Goal: Transaction & Acquisition: Purchase product/service

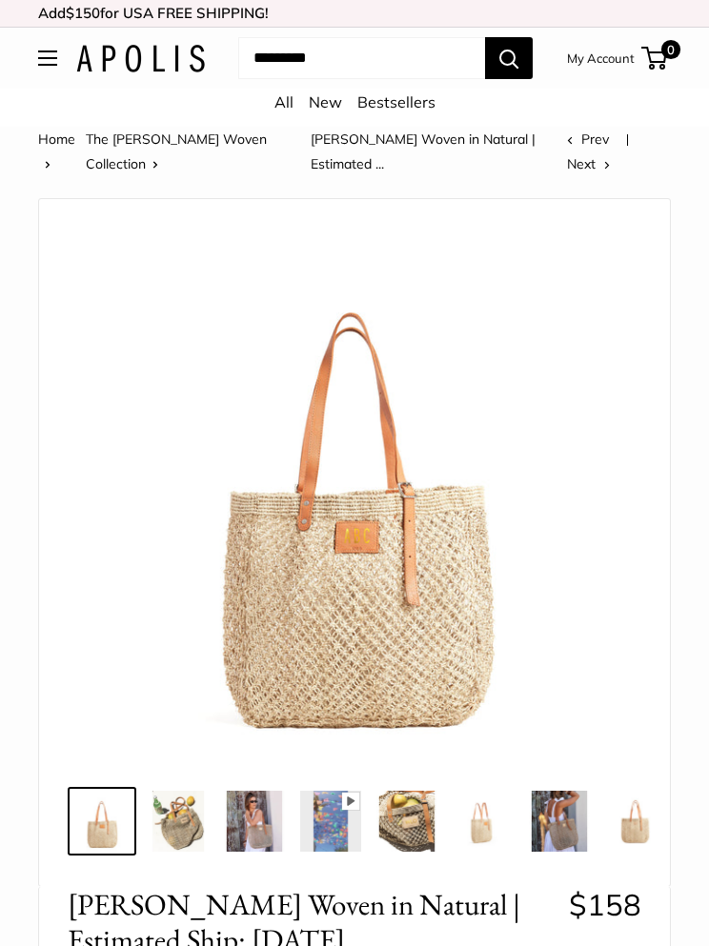
click at [57, 56] on button "Open menu" at bounding box center [47, 57] width 19 height 15
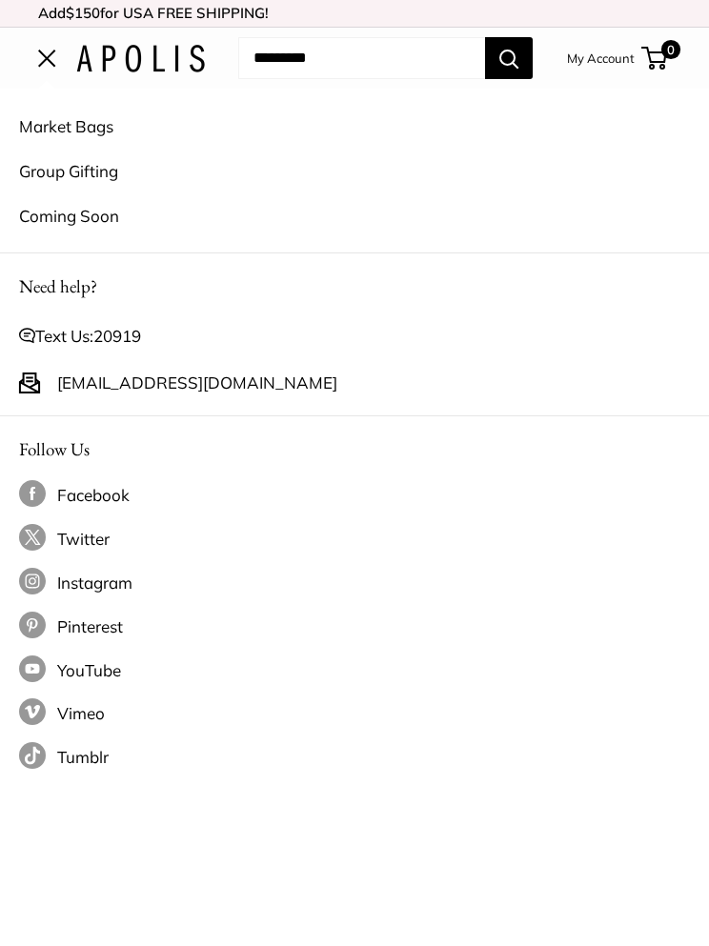
click at [100, 218] on link "Coming Soon" at bounding box center [354, 215] width 671 height 45
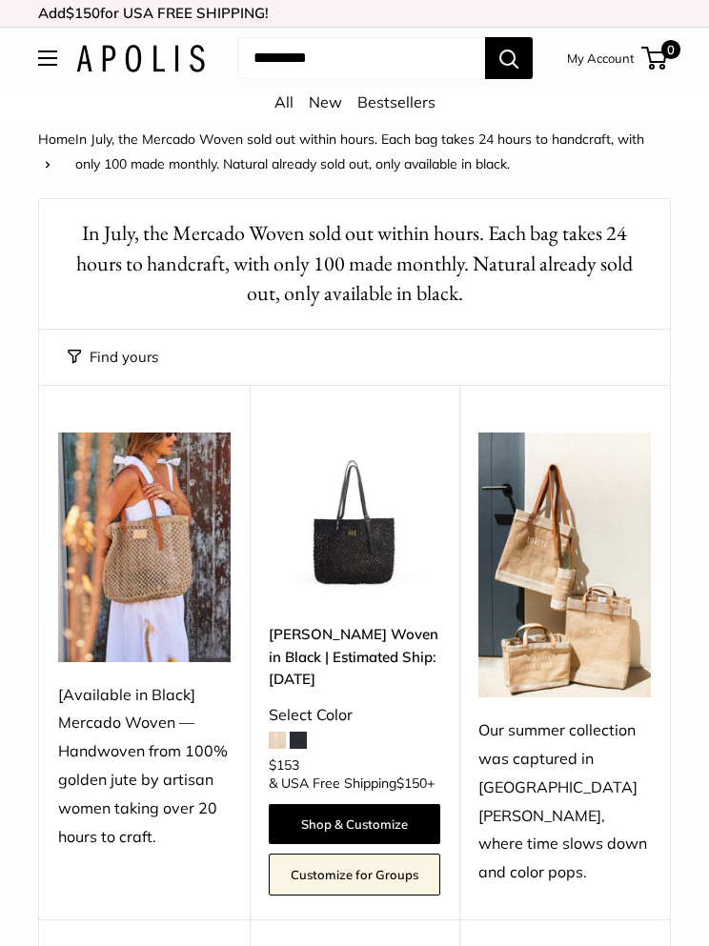
click at [349, 649] on link "[PERSON_NAME] Woven in Black | Estimated Ship: [DATE]" at bounding box center [355, 656] width 172 height 67
